Goal: Transaction & Acquisition: Purchase product/service

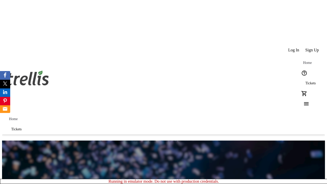
click at [305, 81] on span "Tickets" at bounding box center [310, 83] width 10 height 4
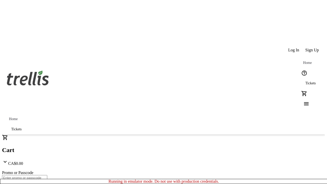
type input "1"
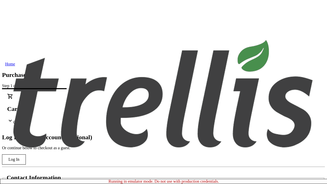
type input "[EMAIL_ADDRESS][DOMAIN_NAME]"
type input "Jaren"
type input "[PERSON_NAME]"
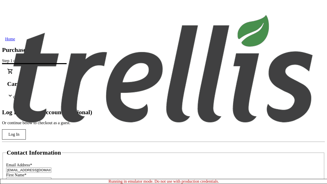
scroll to position [51, 0]
